Goal: Task Accomplishment & Management: Manage account settings

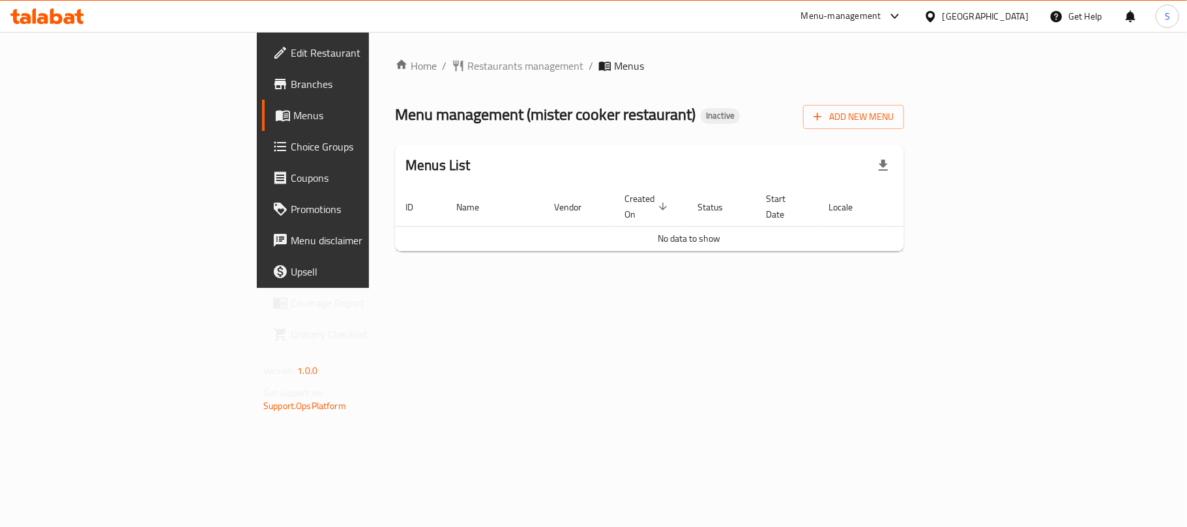
click at [830, 123] on div "Menu management ( mister cooker restaurant ) Inactive Add New Menu" at bounding box center [649, 114] width 509 height 29
click at [893, 117] on span "Add New Menu" at bounding box center [853, 117] width 80 height 16
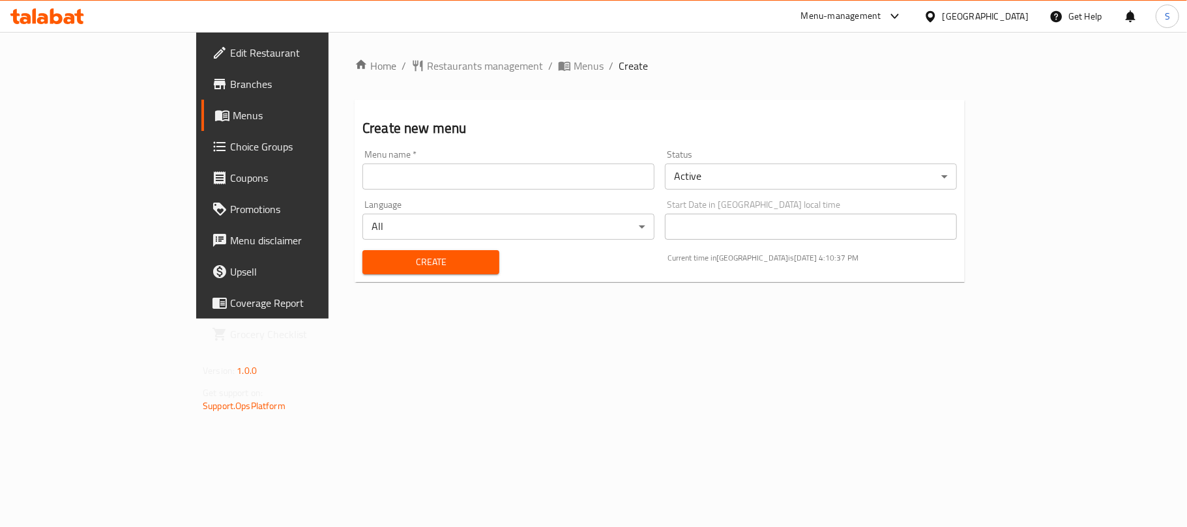
click at [431, 175] on input "text" at bounding box center [508, 177] width 292 height 26
type input "New Menu"
click at [378, 261] on span "Create" at bounding box center [431, 262] width 116 height 16
click at [528, 129] on h2 "Create new menu" at bounding box center [659, 129] width 594 height 20
click at [573, 69] on span "Menus" at bounding box center [588, 66] width 30 height 16
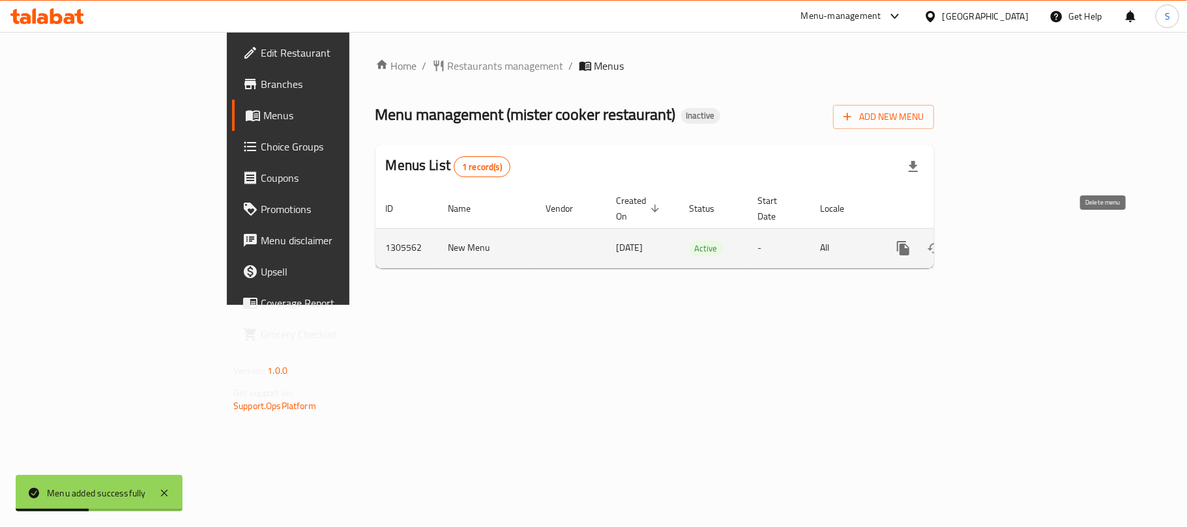
click at [970, 242] on icon "enhanced table" at bounding box center [965, 248] width 9 height 12
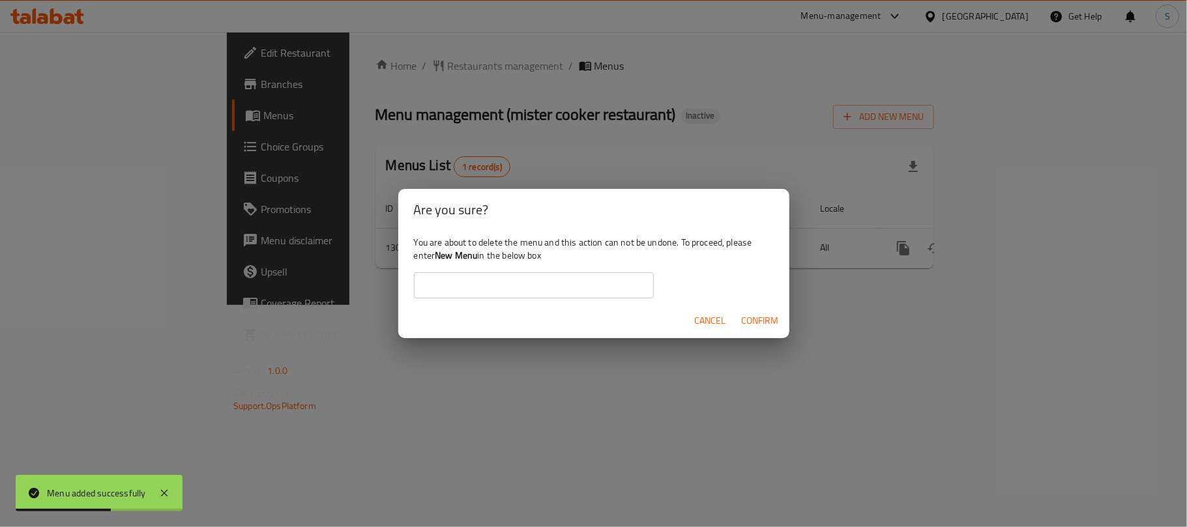
drag, startPoint x: 566, startPoint y: 284, endPoint x: 557, endPoint y: 280, distance: 10.2
click at [566, 284] on input "text" at bounding box center [534, 285] width 240 height 26
type input "New Menu"
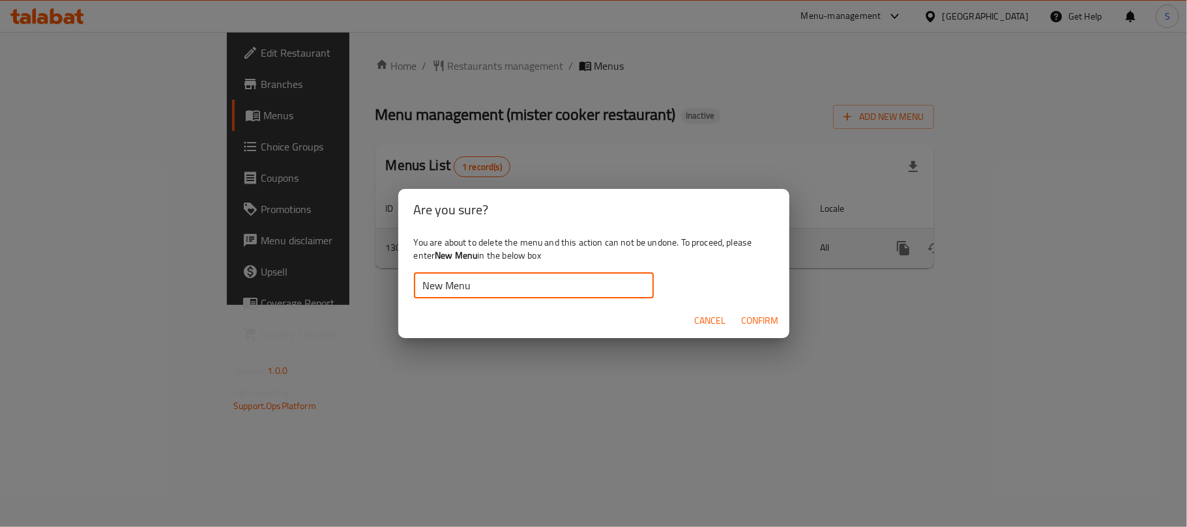
click at [759, 322] on span "Confirm" at bounding box center [760, 321] width 37 height 16
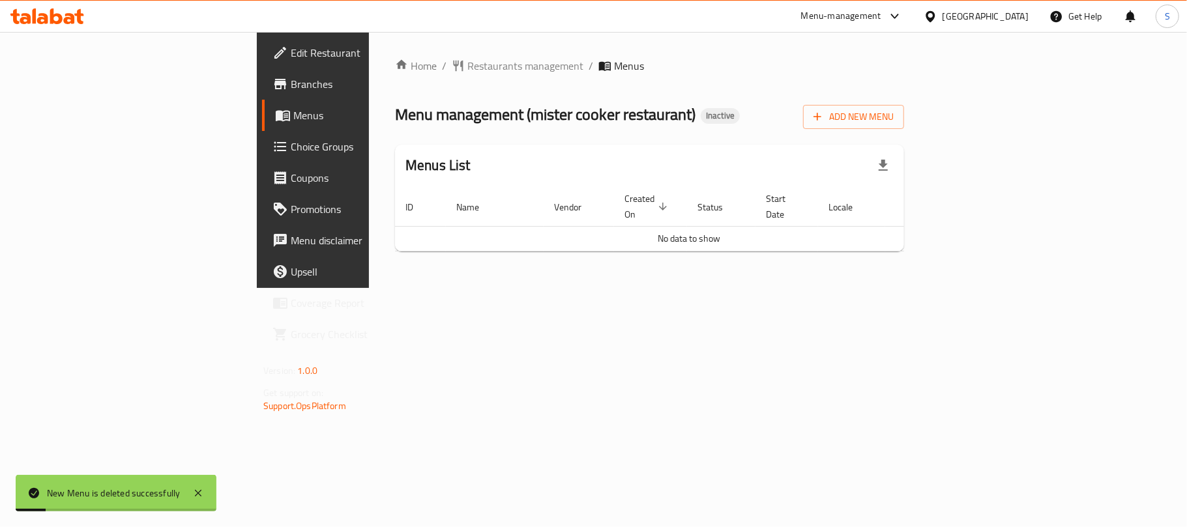
click at [291, 55] on span "Edit Restaurant" at bounding box center [368, 53] width 154 height 16
